Goal: Task Accomplishment & Management: Use online tool/utility

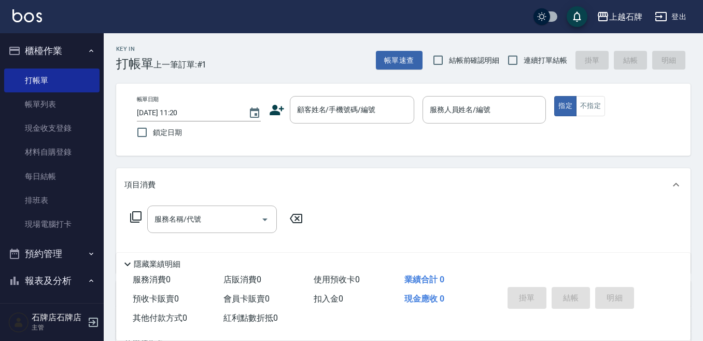
click at [361, 128] on div "帳單日期 [DATE] 11:20 鎖定日期 顧客姓名/手機號碼/編號 顧客姓名/手機號碼/編號 服務人員姓名/編號 服務人員姓名/編號 指定 不指定" at bounding box center [404, 119] width 550 height 47
click at [375, 113] on input "顧客姓名/手機號碼/編號" at bounding box center [345, 110] width 100 height 18
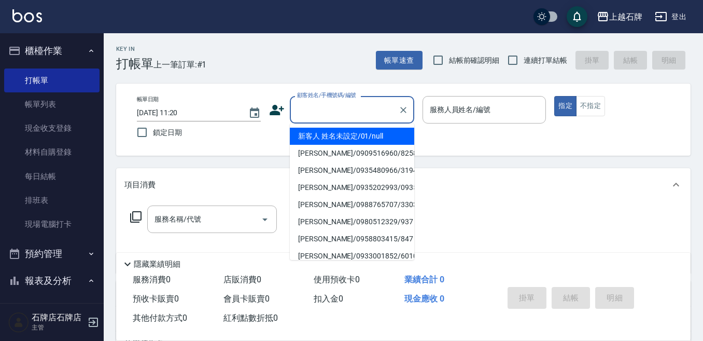
click at [359, 130] on li "新客人 姓名未設定/01/null" at bounding box center [352, 136] width 124 height 17
type input "1"
type input "新客人 姓名未設定/01/null"
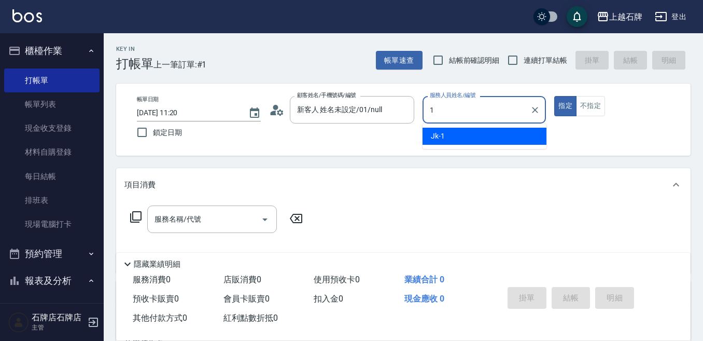
click at [472, 130] on div "Jk -1" at bounding box center [485, 136] width 124 height 17
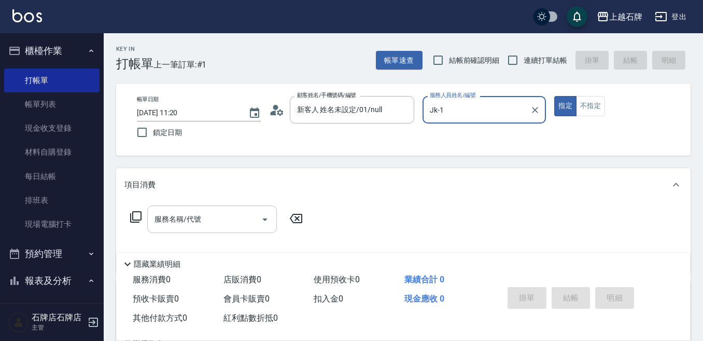
type input "Jk-1"
click at [184, 211] on input "服務名稱/代號" at bounding box center [204, 219] width 105 height 18
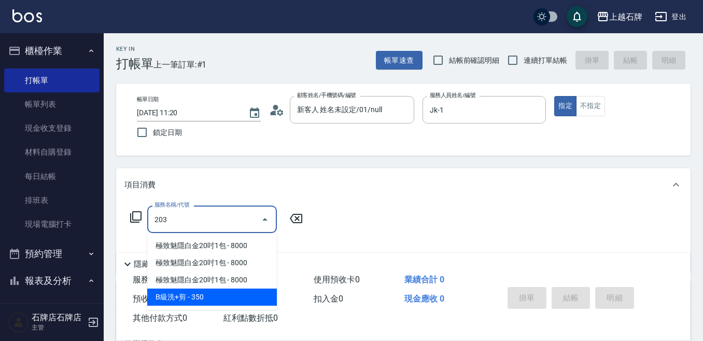
click at [238, 288] on span "B級洗+剪 - 350" at bounding box center [212, 296] width 130 height 17
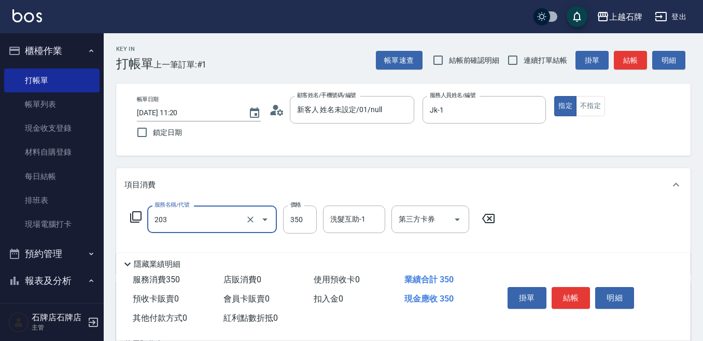
type input "B級洗+剪(203)"
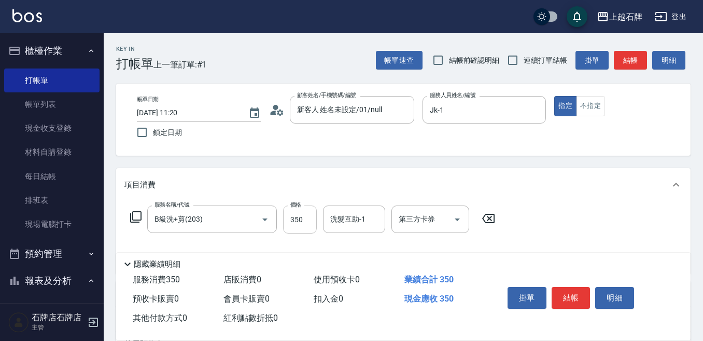
drag, startPoint x: 317, startPoint y: 203, endPoint x: 314, endPoint y: 212, distance: 9.5
click at [317, 203] on div "服務名稱/代號 B級洗+剪(203) 服務名稱/代號 價格 350 價格 洗髮互助-1 洗髮互助-1 第三方卡券 第三方卡券" at bounding box center [403, 237] width 575 height 72
click at [314, 212] on input "350" at bounding box center [300, 219] width 34 height 28
type input "500"
drag, startPoint x: 598, startPoint y: 57, endPoint x: 587, endPoint y: 79, distance: 24.6
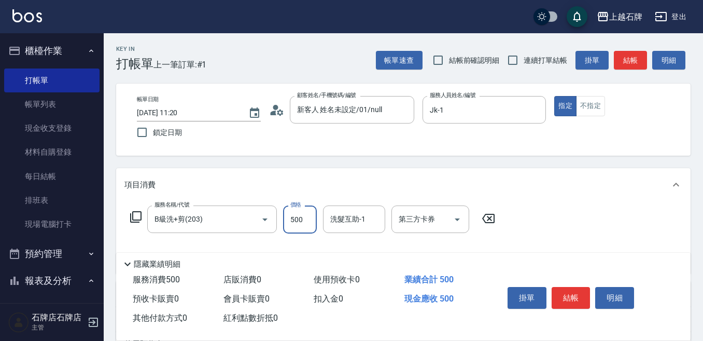
click at [598, 65] on button "掛單" at bounding box center [592, 60] width 33 height 19
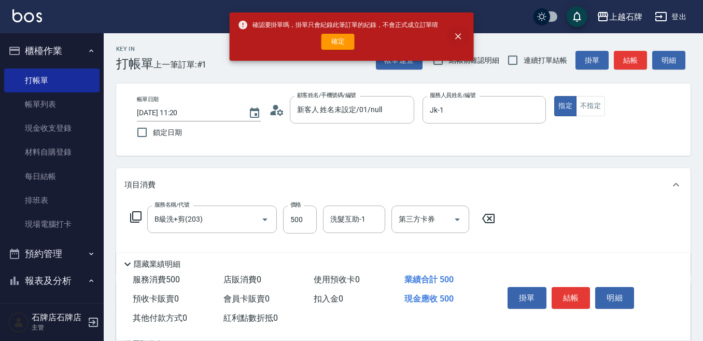
click at [461, 35] on icon "close" at bounding box center [458, 36] width 10 height 10
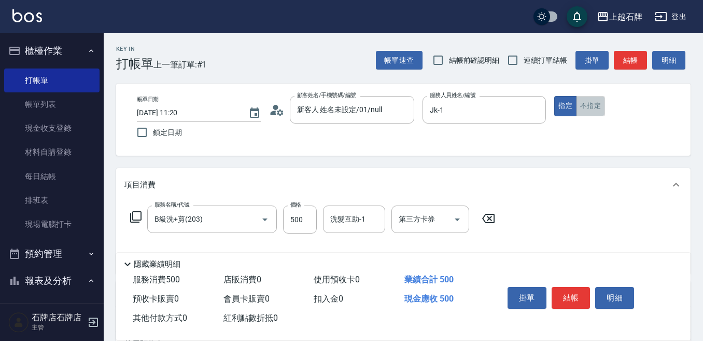
click at [598, 111] on button "不指定" at bounding box center [590, 106] width 29 height 20
click at [580, 294] on button "結帳" at bounding box center [571, 298] width 39 height 22
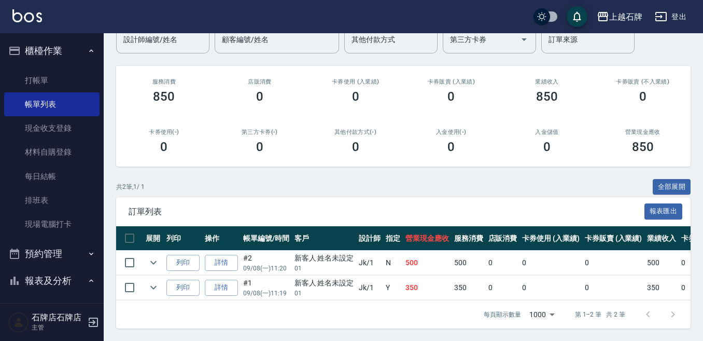
scroll to position [103, 0]
click at [183, 255] on button "列印" at bounding box center [182, 263] width 33 height 16
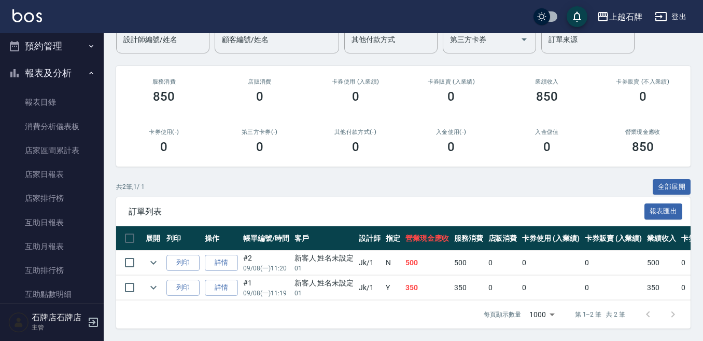
click at [32, 74] on button "報表及分析" at bounding box center [51, 73] width 95 height 27
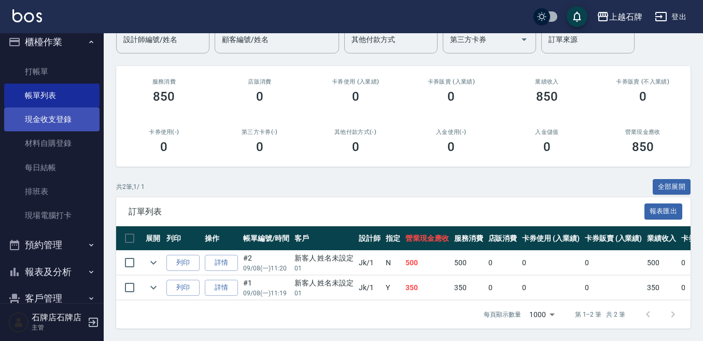
scroll to position [0, 0]
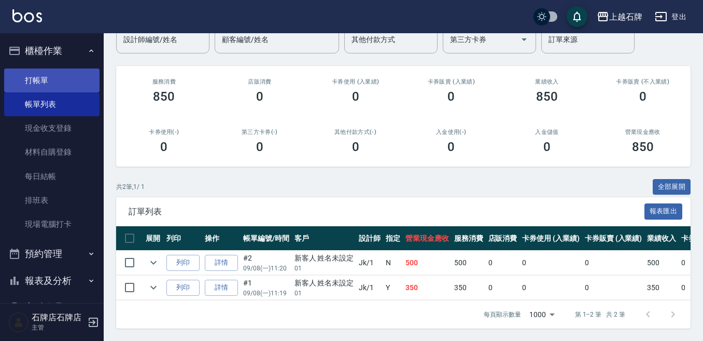
click at [56, 86] on link "打帳單" at bounding box center [51, 80] width 95 height 24
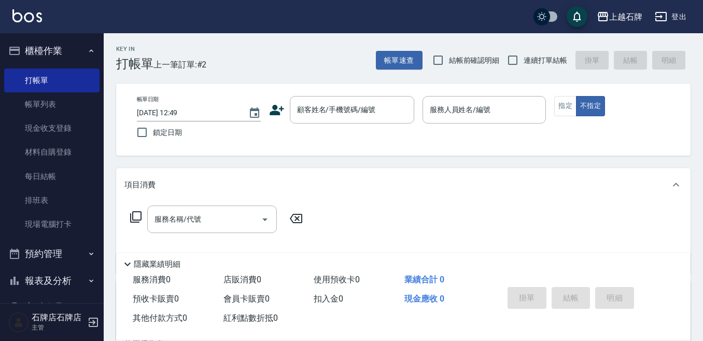
click at [281, 68] on div "Key In 打帳單 上一筆訂單:#2 帳單速查 結帳前確認明細 連續打單結帳 掛單 結帳 明細" at bounding box center [397, 52] width 587 height 38
